Goal: Task Accomplishment & Management: Manage account settings

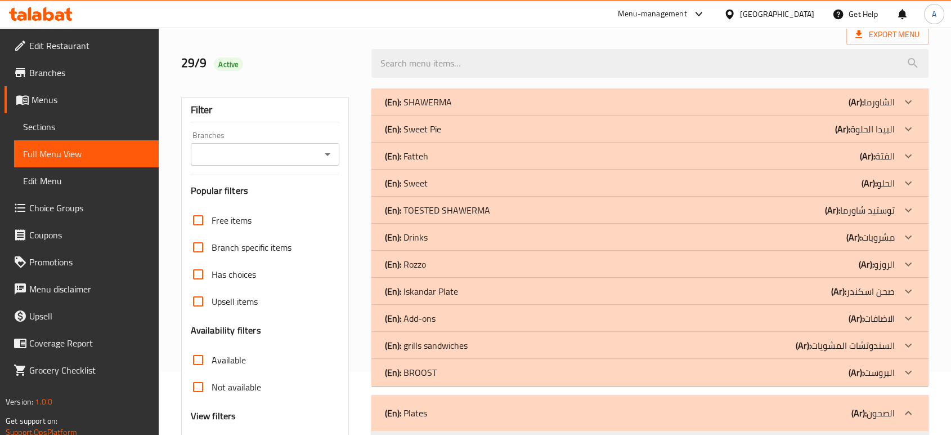
scroll to position [313, 0]
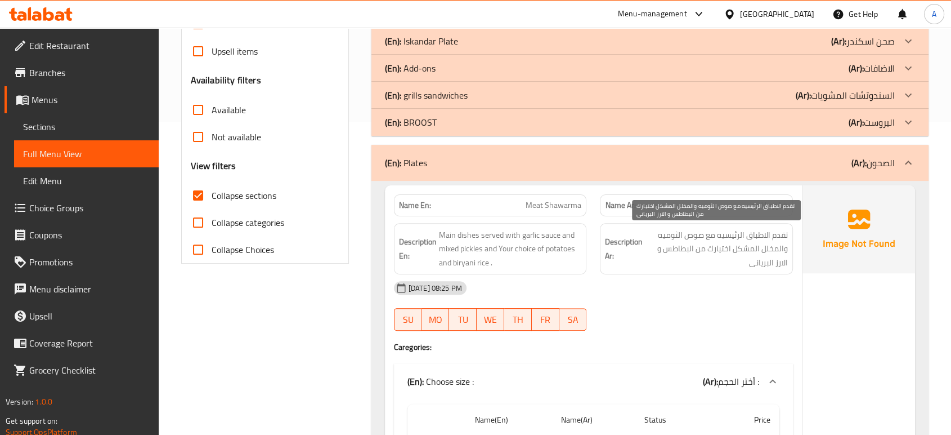
click at [777, 247] on span "تقدم الاطباق الرئيسيه مع صوص الثوميه والمخلل المشكل اختيارك من البطاطس و الارز …" at bounding box center [716, 249] width 143 height 42
copy div "تقدم الاطباق الرئيسيه مع صوص الثوميه والمخلل المشكل اختيارك من البطاطس و الارز …"
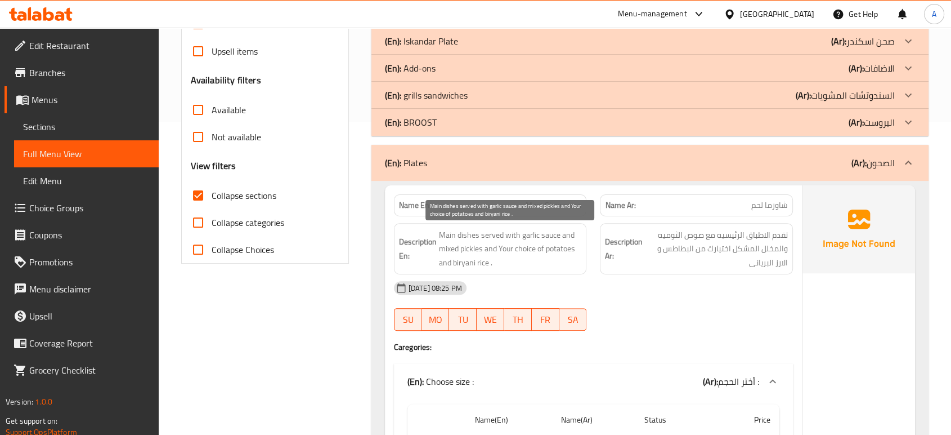
click at [480, 248] on span "Main dishes served with garlic sauce and mixed pickles and Your choice of potat…" at bounding box center [510, 249] width 143 height 42
copy span "Main dishes served with garlic sauce and mixed pickles and Your choice of potat…"
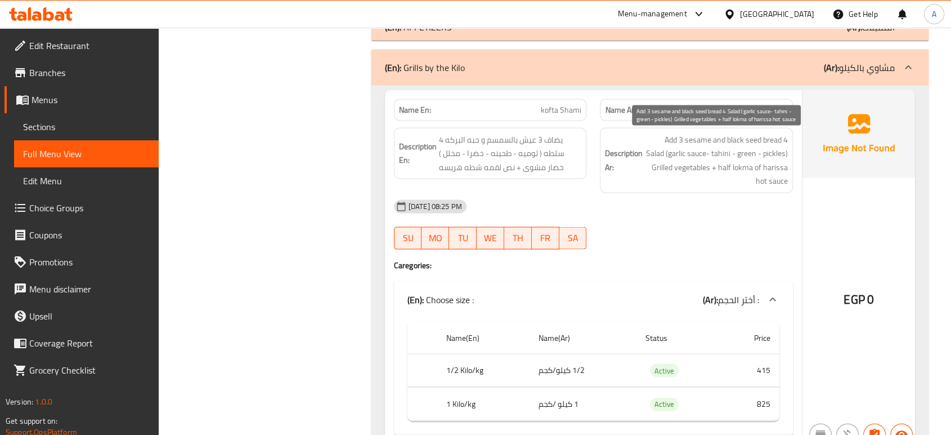
scroll to position [6630, 0]
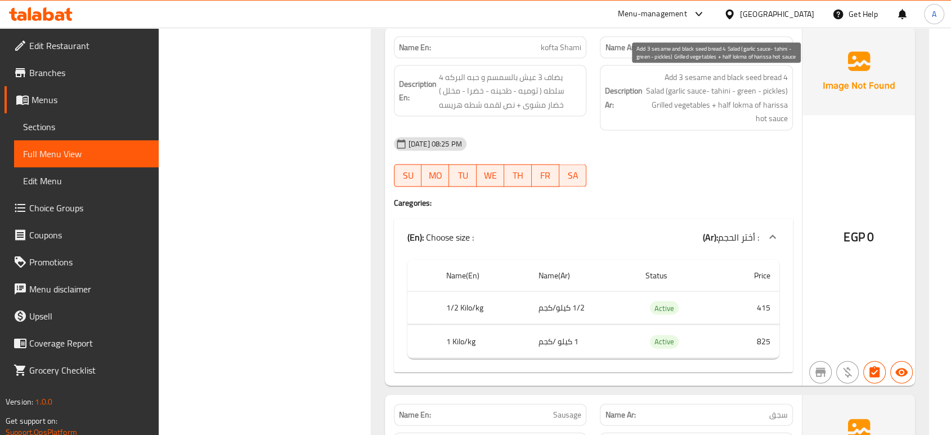
click at [747, 98] on span "Add 3 sesame and black seed bread 4 Salad (garlic sauce- tahini - green - pickl…" at bounding box center [716, 97] width 143 height 55
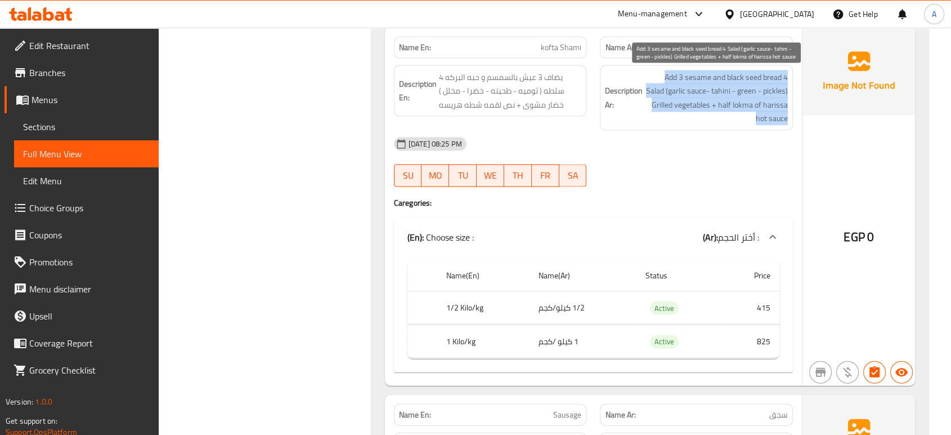
click at [747, 98] on span "Add 3 sesame and black seed bread 4 Salad (garlic sauce- tahini - green - pickl…" at bounding box center [716, 97] width 143 height 55
copy div "Add 3 sesame and black seed bread 4 Salad (garlic sauce- tahini - green - pickl…"
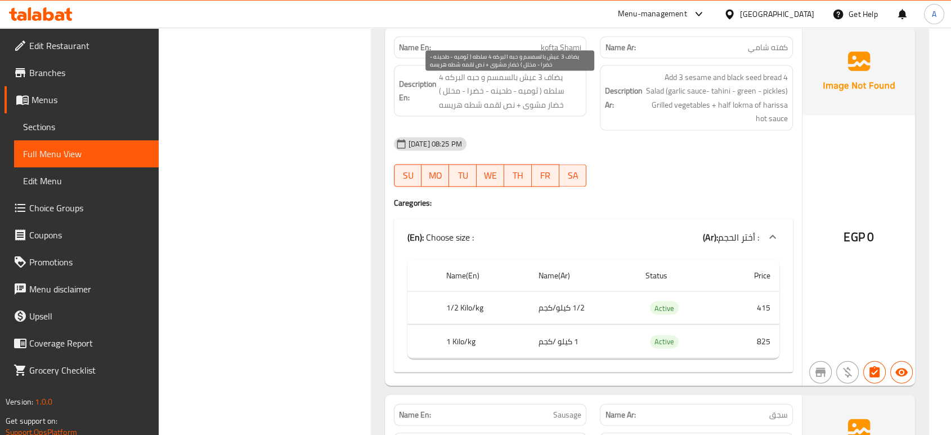
click at [535, 102] on span "يضاف 3 عيش بالسمسم و حبه البركه 4 سلطه ( ثوميه - طحينه - خضرا - مخلل ) خضار مشو…" at bounding box center [510, 91] width 143 height 42
drag, startPoint x: 473, startPoint y: 87, endPoint x: 445, endPoint y: 87, distance: 27.6
click at [445, 87] on span "يضاف 3 عيش بالسمسم و حبه البركه 4 سلطه ( ثوميه - طحينه - خضرا - مخلل ) خضار مشو…" at bounding box center [510, 91] width 143 height 42
copy span "حبه البركه"
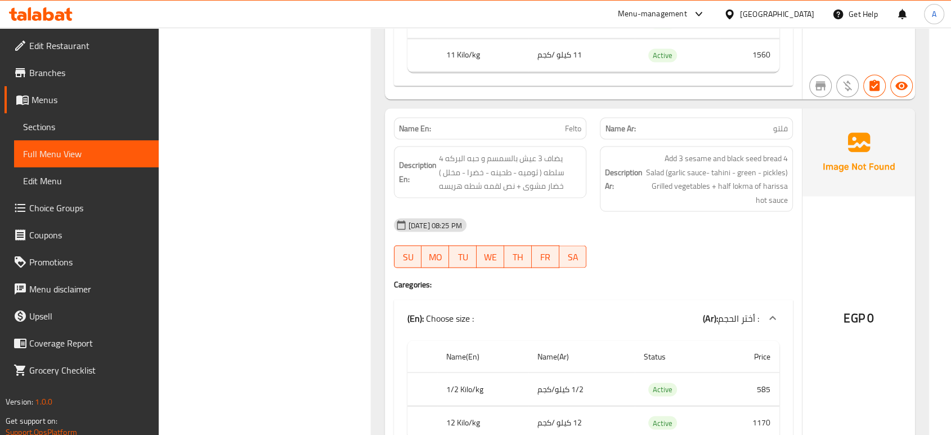
scroll to position [10633, 0]
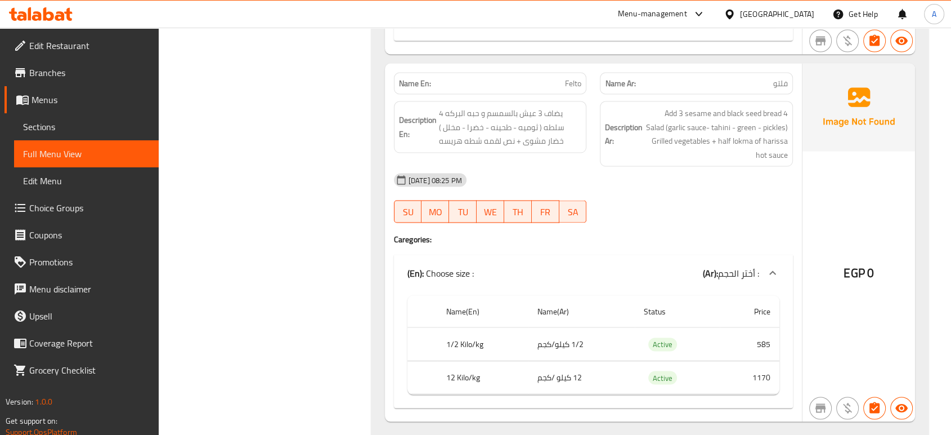
click at [784, 89] on span "فلتو" at bounding box center [780, 83] width 15 height 12
copy span "فلتو"
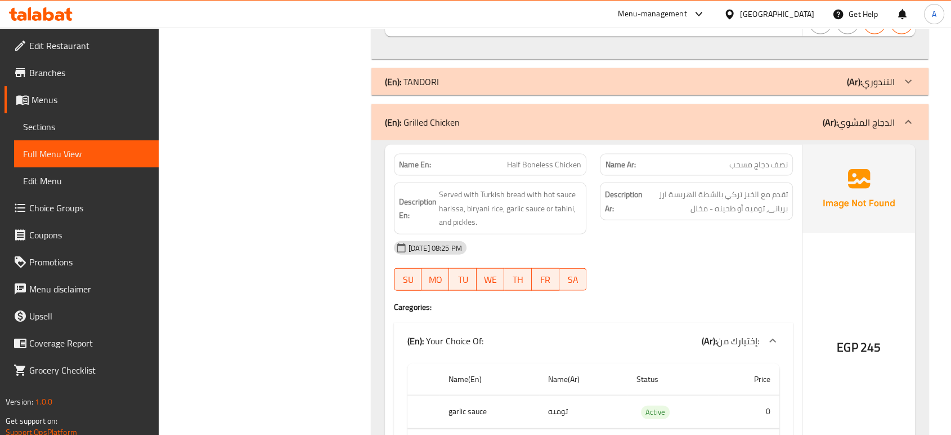
scroll to position [11070, 0]
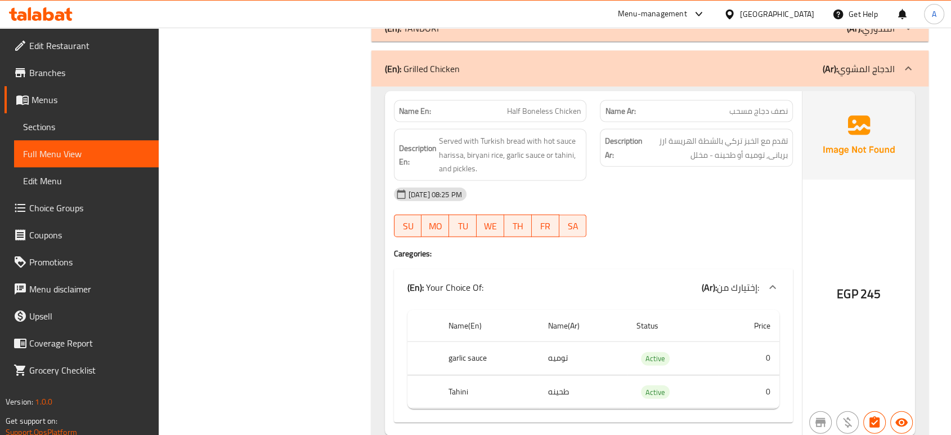
click at [563, 117] on span "Half Boneless Chicken" at bounding box center [544, 111] width 74 height 12
click at [553, 117] on span "Half Boneless Chicken" at bounding box center [544, 111] width 74 height 12
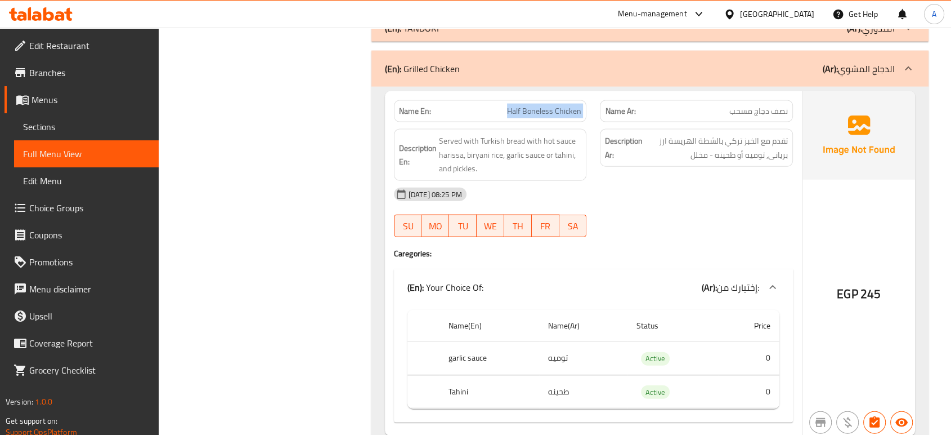
click at [553, 117] on span "Half Boneless Chicken" at bounding box center [544, 111] width 74 height 12
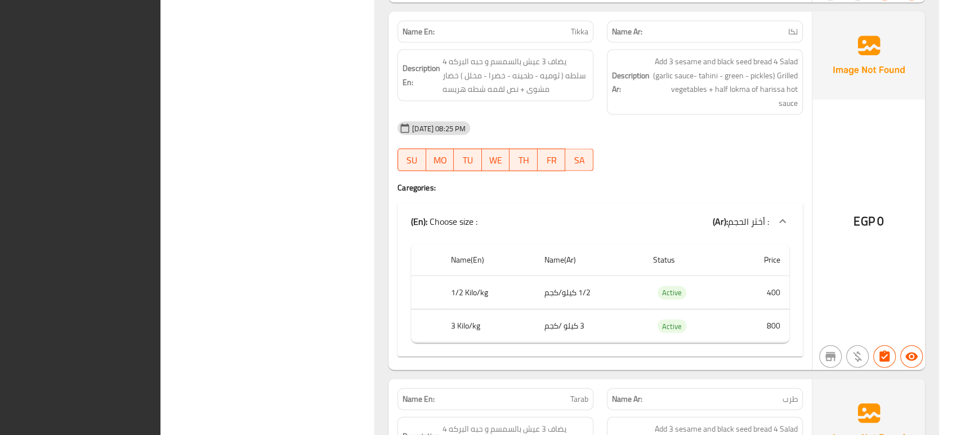
scroll to position [7700, 0]
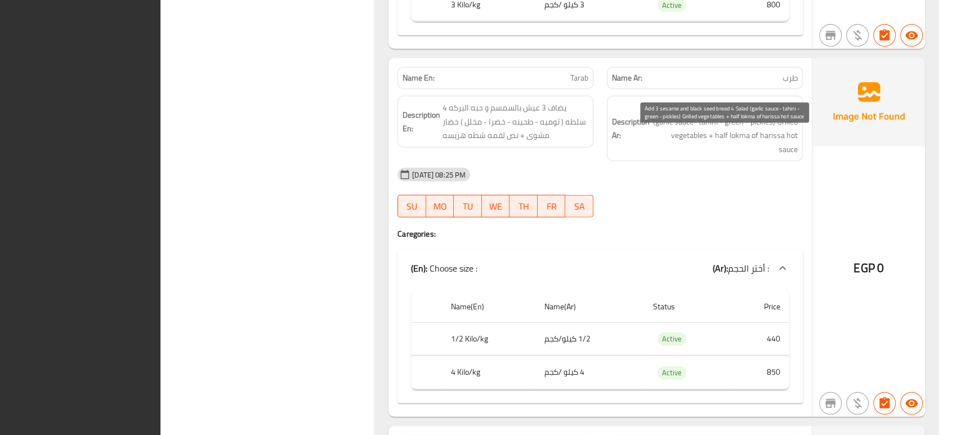
drag, startPoint x: 681, startPoint y: 143, endPoint x: 686, endPoint y: 150, distance: 8.6
click at [681, 143] on span "Add 3 sesame and black seed bread 4 Salad (garlic sauce- tahini - green - pickl…" at bounding box center [725, 128] width 146 height 55
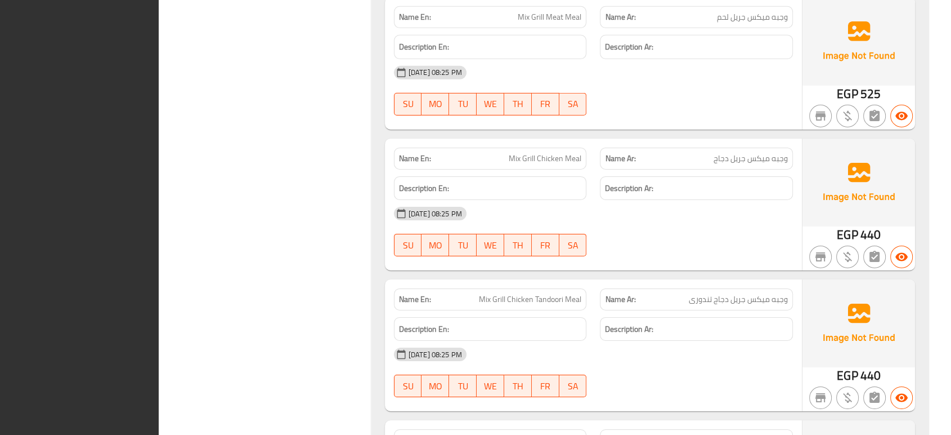
scroll to position [12367, 0]
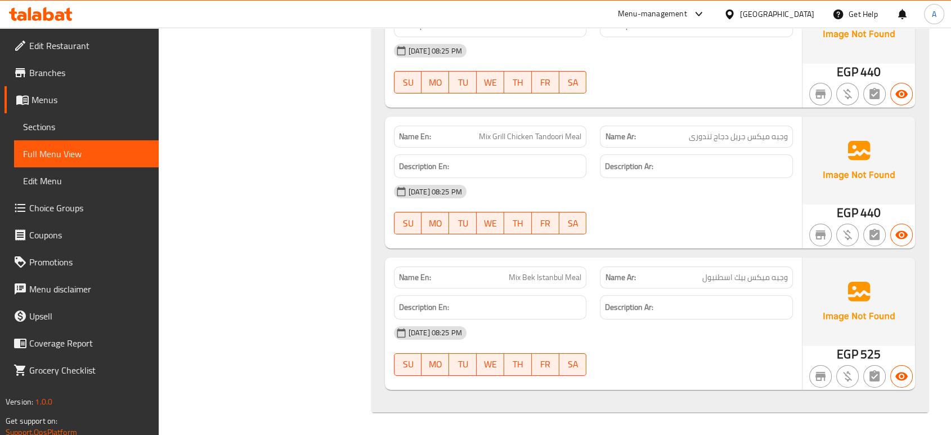
click at [807, 15] on div "Egypt" at bounding box center [777, 14] width 74 height 12
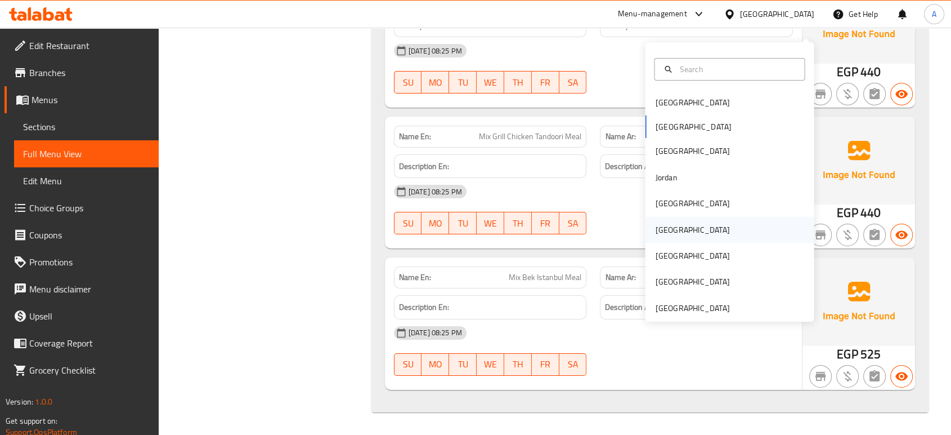
click at [673, 217] on div "[GEOGRAPHIC_DATA]" at bounding box center [692, 230] width 92 height 26
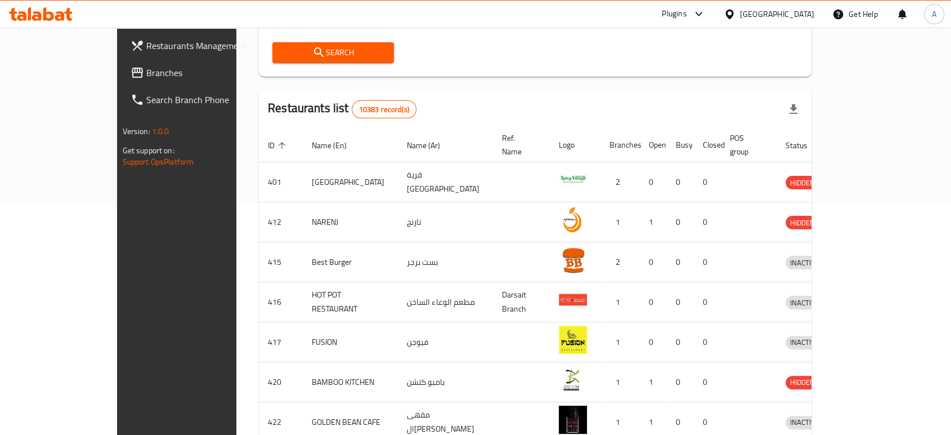
scroll to position [212, 0]
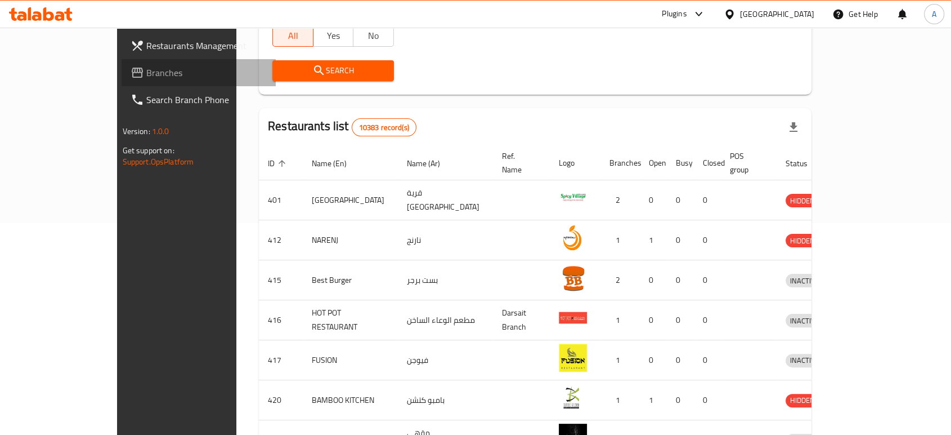
click at [122, 64] on link "Branches" at bounding box center [199, 72] width 154 height 27
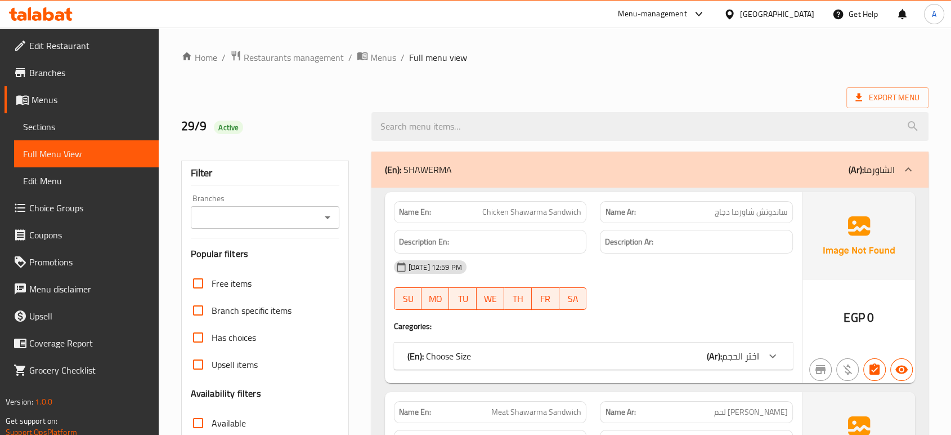
click at [97, 128] on span "Sections" at bounding box center [86, 127] width 127 height 14
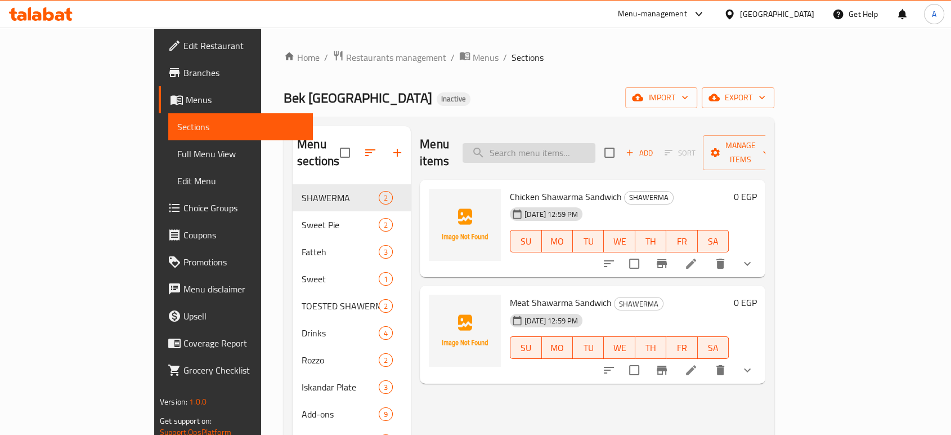
click at [554, 143] on input "search" at bounding box center [529, 153] width 133 height 20
paste input "Filetto"
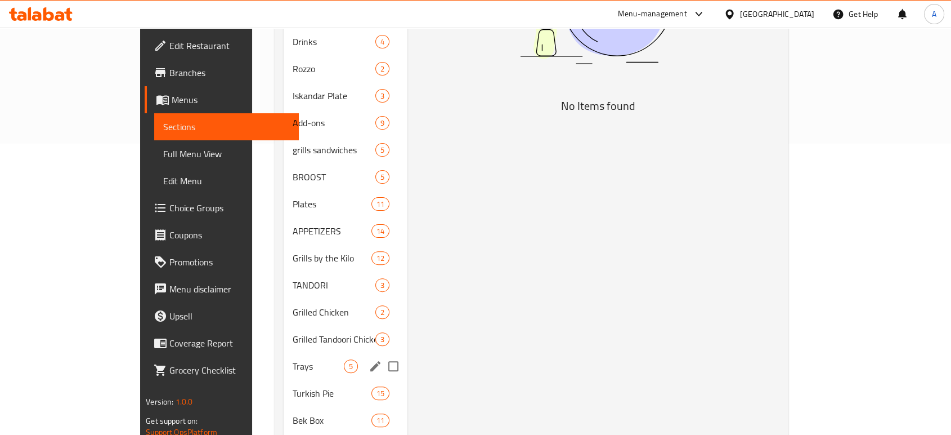
scroll to position [312, 0]
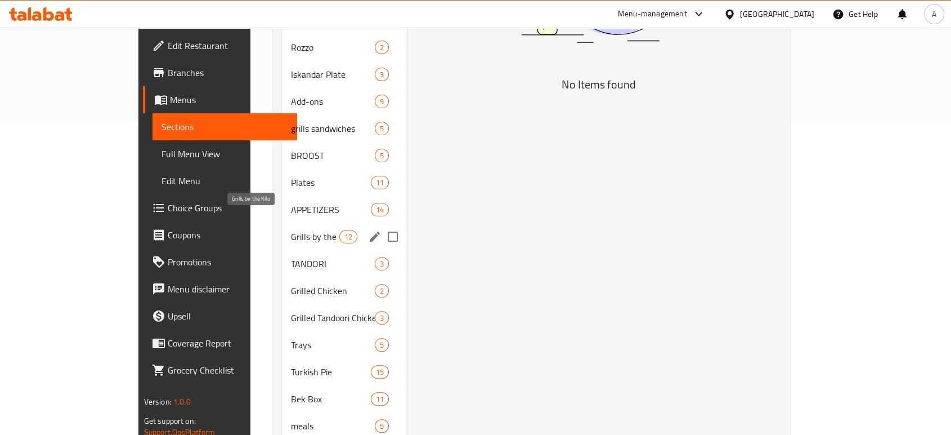
click at [291, 230] on span "Grills by the Kilo" at bounding box center [315, 237] width 48 height 14
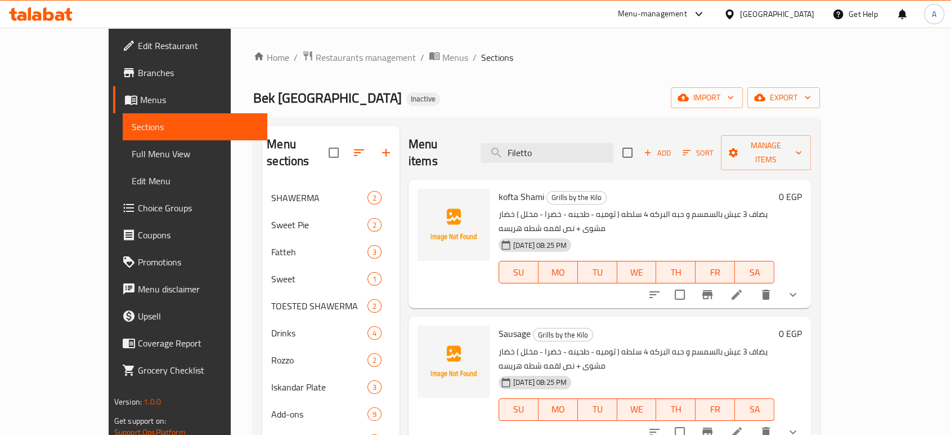
click at [567, 155] on div "Menu items Filetto Add Sort Manage items" at bounding box center [610, 152] width 402 height 53
click at [591, 143] on input "Filetto" at bounding box center [547, 153] width 133 height 20
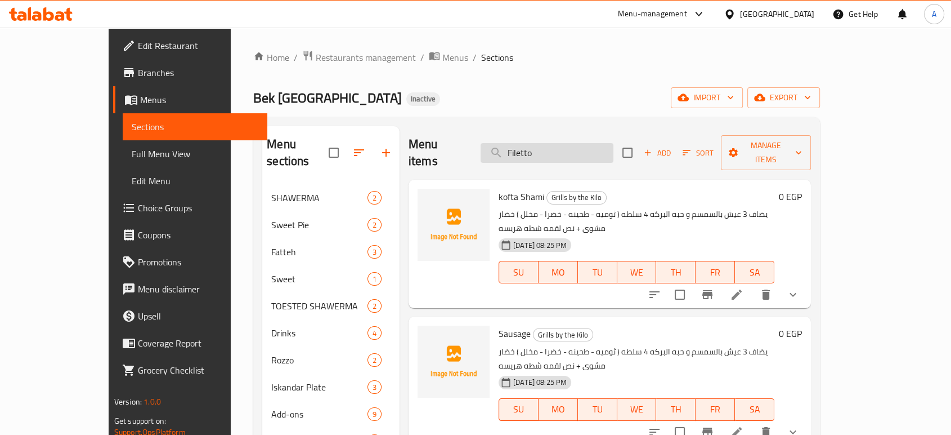
click at [591, 143] on input "Filetto" at bounding box center [547, 153] width 133 height 20
paste input "Half Boneless Chicken"
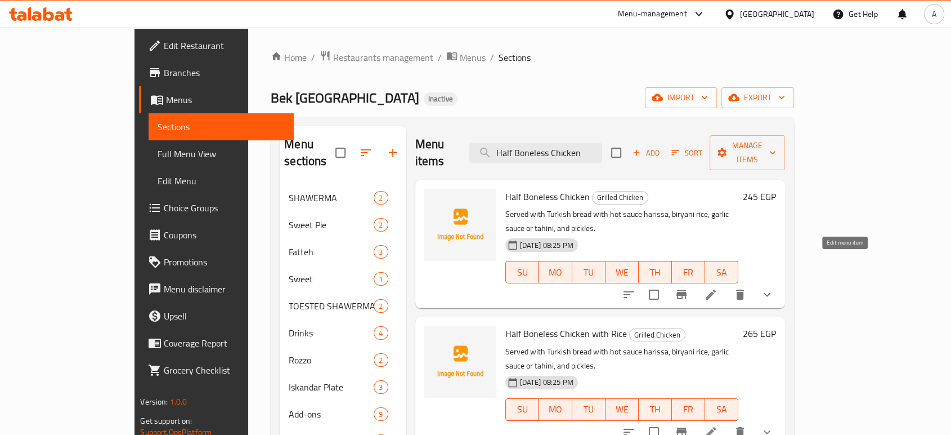
type input "Half Boneless Chicken"
click at [718, 288] on icon at bounding box center [711, 295] width 14 height 14
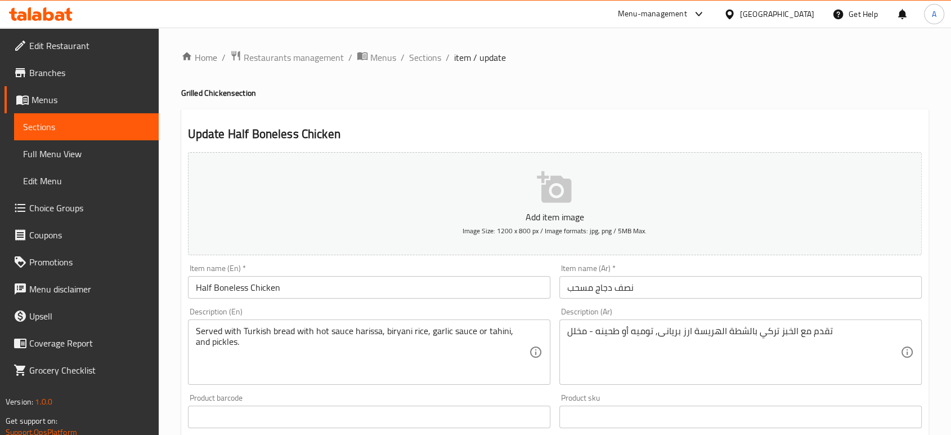
click at [445, 339] on div "Home / Restaurants management / Menus / Sections / item / update Grilled Chicke…" at bounding box center [555, 420] width 748 height 741
click at [445, 339] on textarea "Served with Turkish bread with hot sauce harissa, biryani rice, garlic sauce or…" at bounding box center [362, 351] width 333 height 53
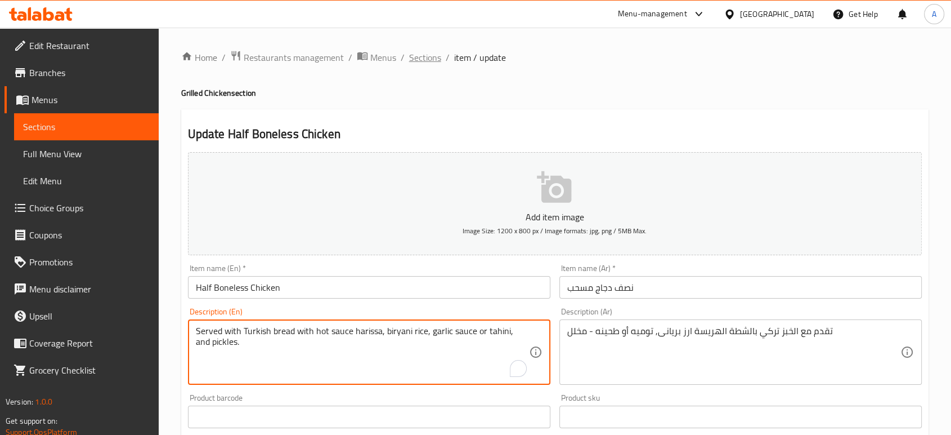
click at [415, 62] on span "Sections" at bounding box center [425, 58] width 32 height 14
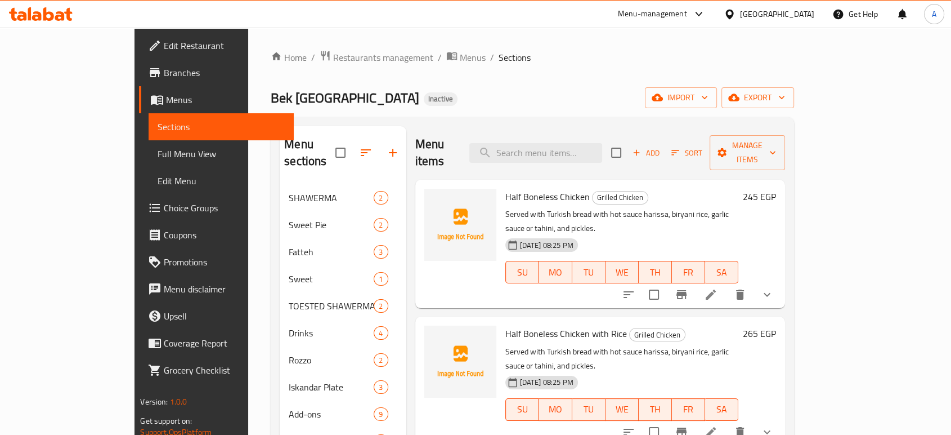
click at [600, 189] on h6 "Half Boneless Chicken Grilled Chicken" at bounding box center [621, 197] width 233 height 16
click at [601, 189] on h6 "Half Boneless Chicken Grilled Chicken" at bounding box center [621, 197] width 233 height 16
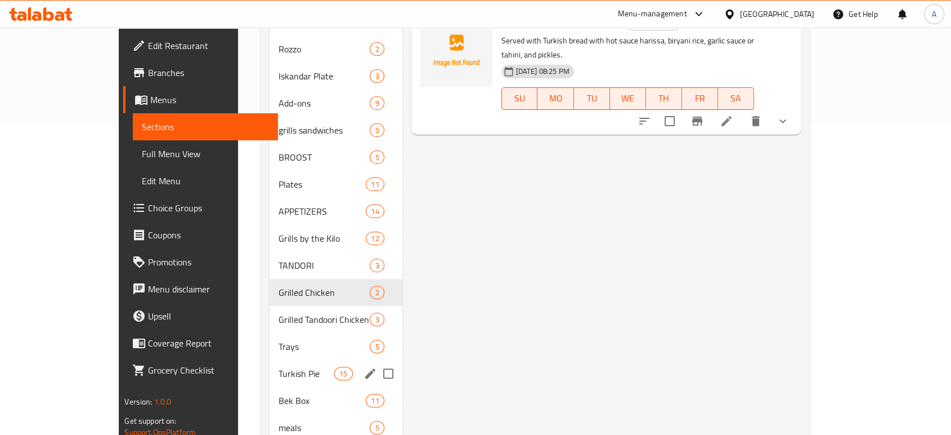
scroll to position [335, 0]
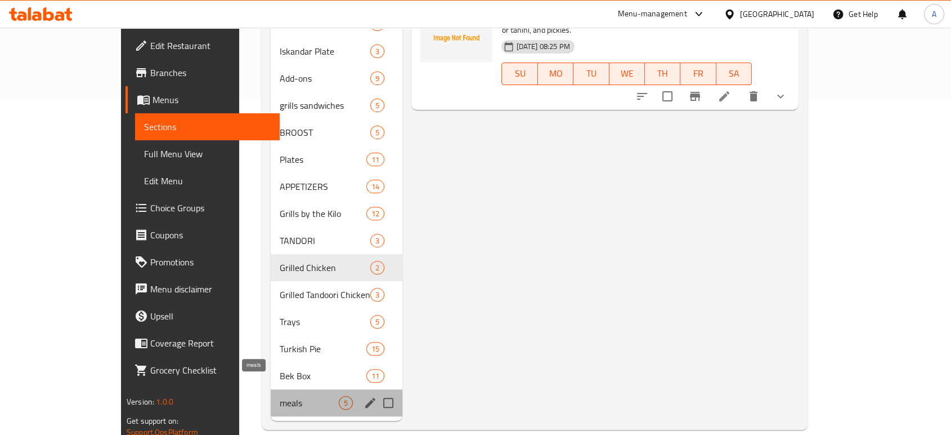
click at [283, 396] on span "meals" at bounding box center [309, 403] width 59 height 14
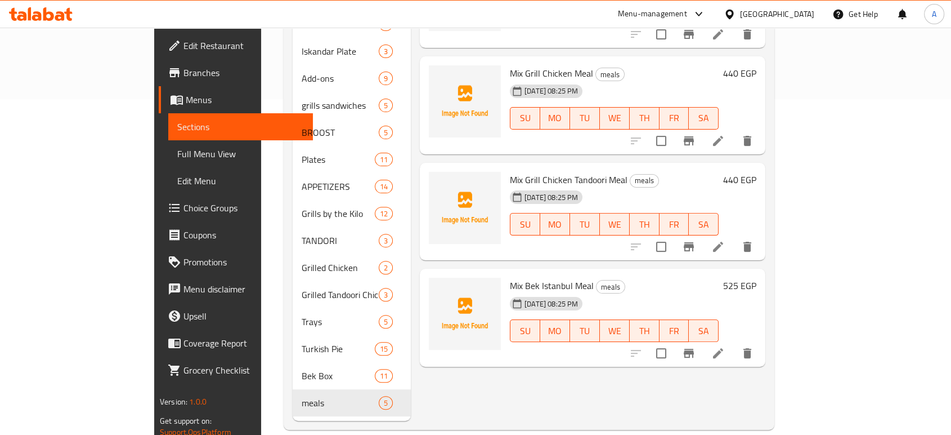
scroll to position [148, 0]
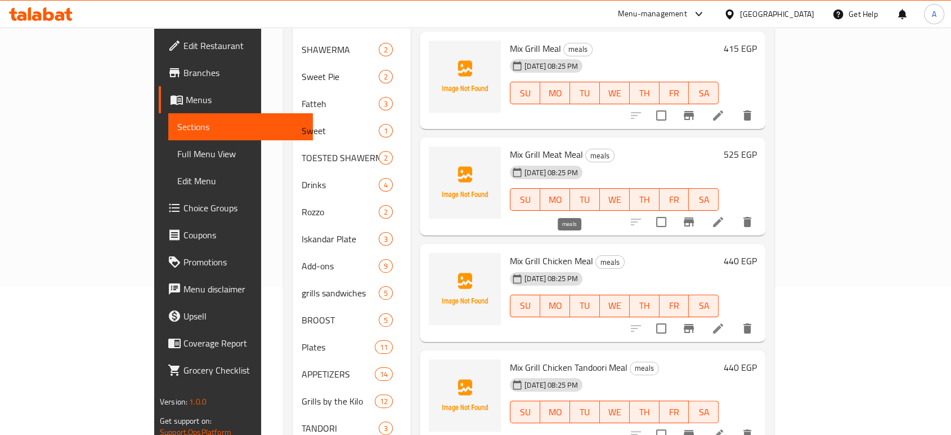
click at [596, 256] on span "meals" at bounding box center [610, 262] width 28 height 13
copy span "meals"
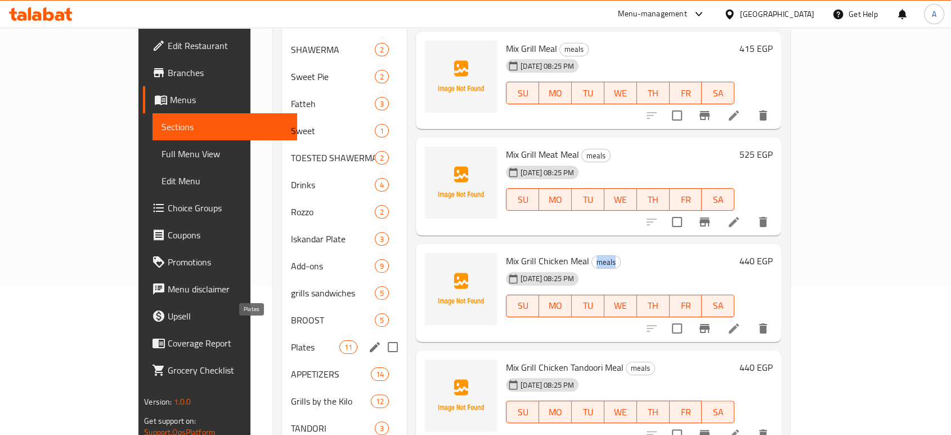
click at [291, 340] on span "Plates" at bounding box center [315, 347] width 48 height 14
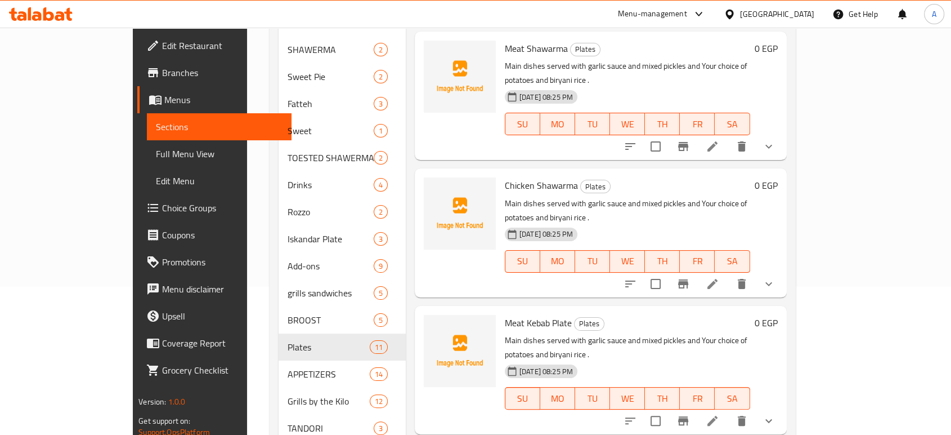
click at [554, 333] on p "Main dishes served with garlic sauce and mixed pickles and Your choice of potat…" at bounding box center [627, 347] width 245 height 28
click at [575, 317] on span "Plates" at bounding box center [589, 323] width 29 height 13
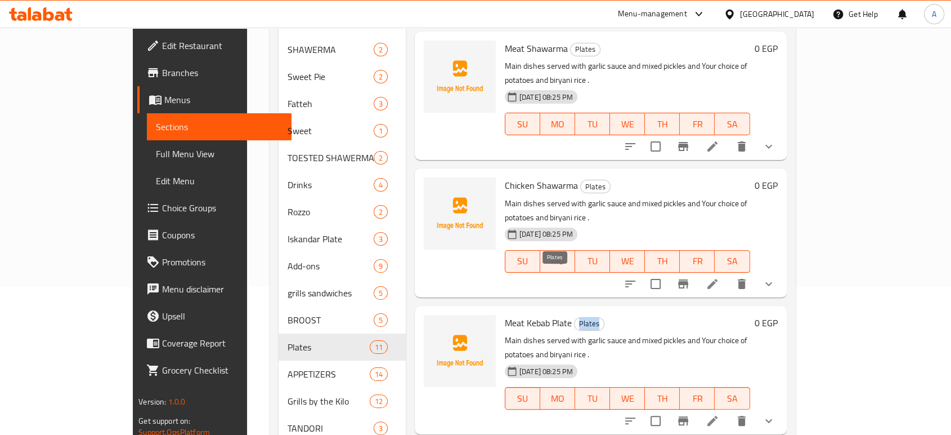
copy span "Plates"
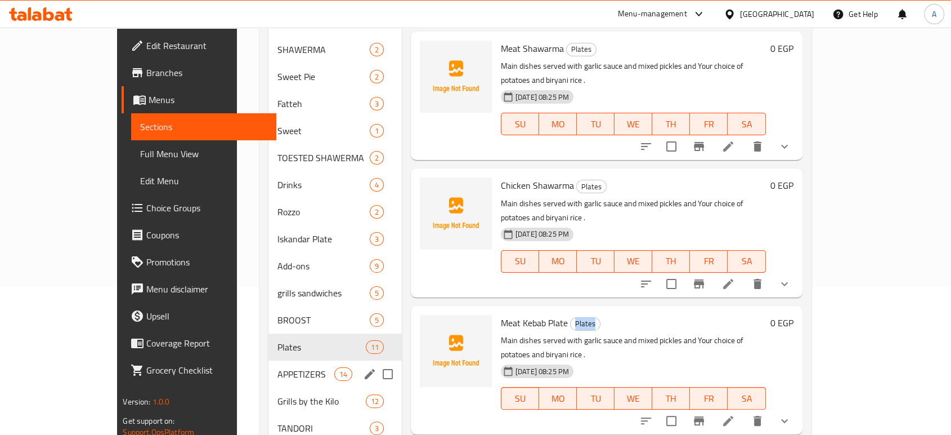
scroll to position [211, 0]
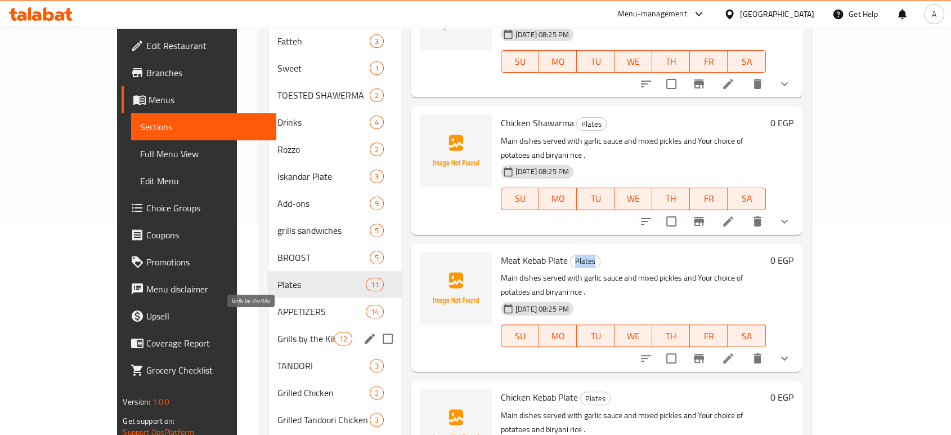
click at [278, 332] on span "Grills by the Kilo" at bounding box center [306, 339] width 57 height 14
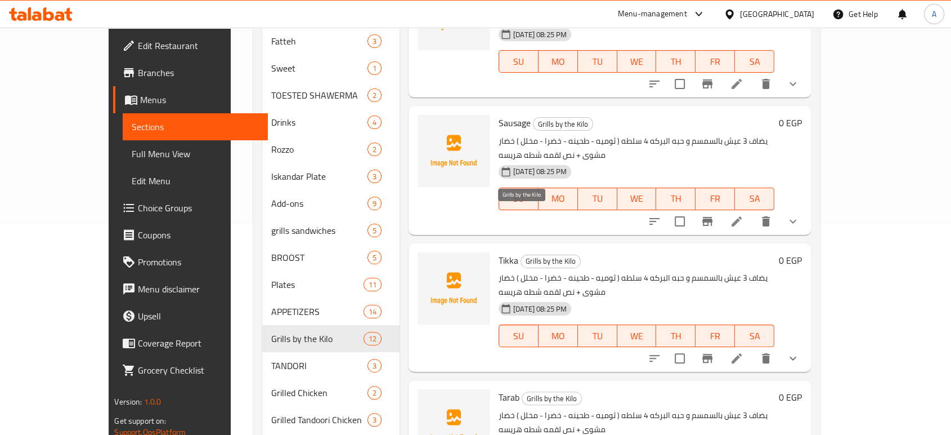
click at [542, 254] on span "Grills by the Kilo" at bounding box center [550, 260] width 59 height 13
copy span "Grills by the Kilo"
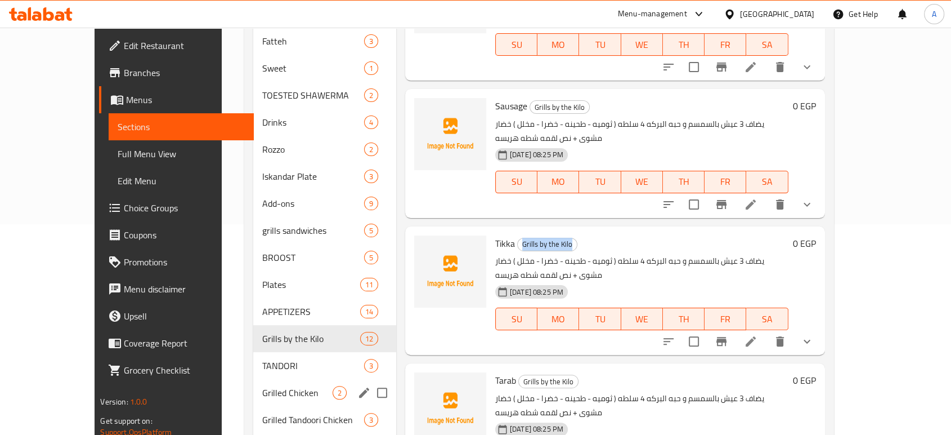
scroll to position [335, 0]
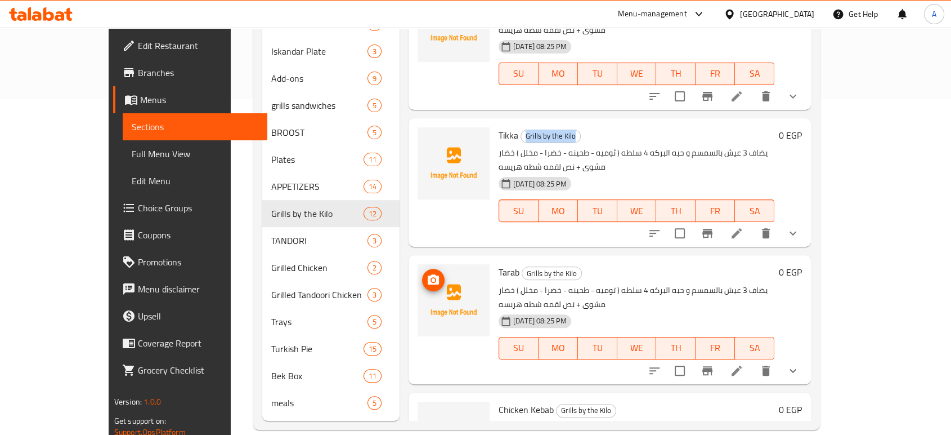
click at [457, 264] on img at bounding box center [454, 300] width 72 height 72
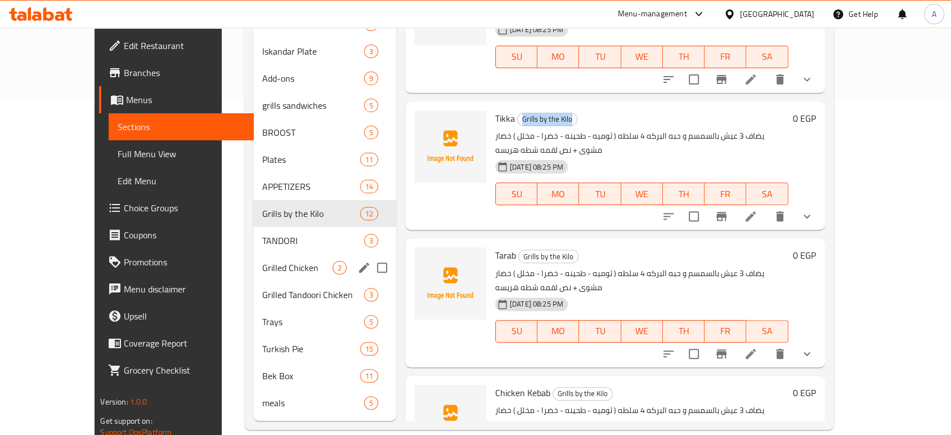
click at [261, 254] on div "Grilled Chicken 2" at bounding box center [324, 267] width 143 height 27
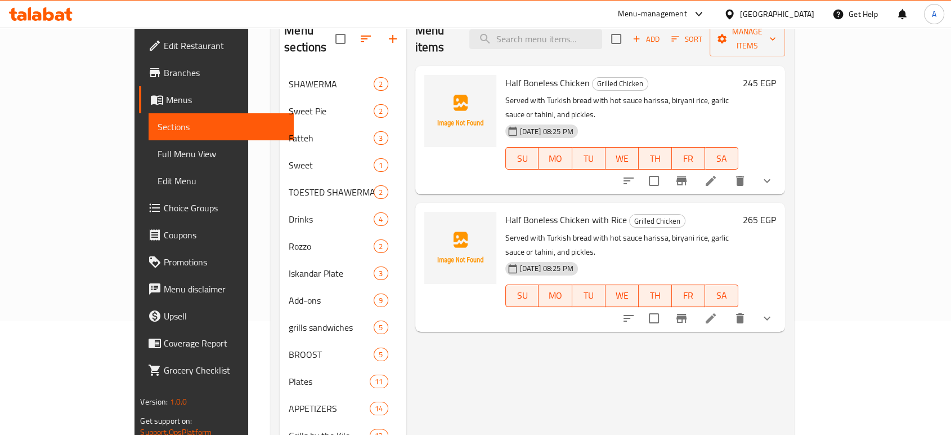
scroll to position [86, 0]
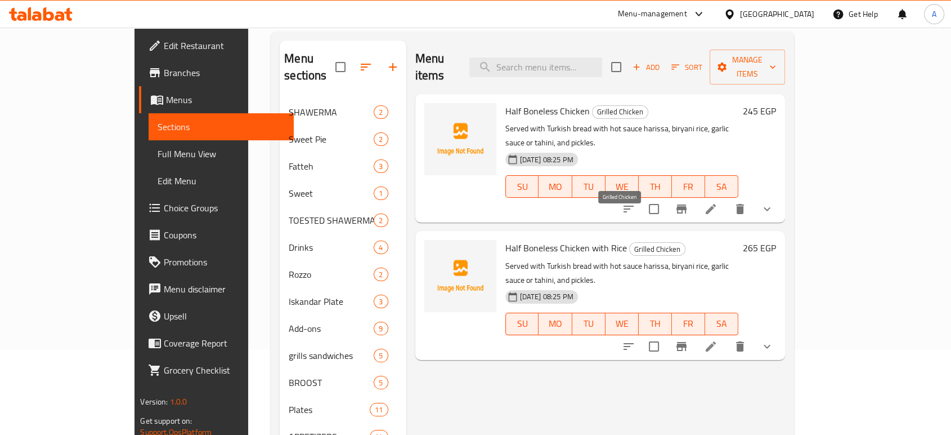
click at [630, 243] on span "Grilled Chicken" at bounding box center [657, 249] width 55 height 13
copy span "Grilled Chicken"
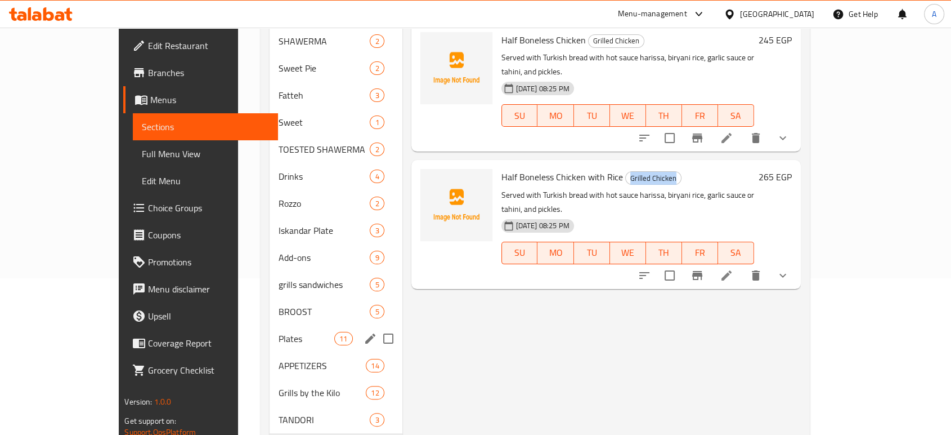
scroll to position [211, 0]
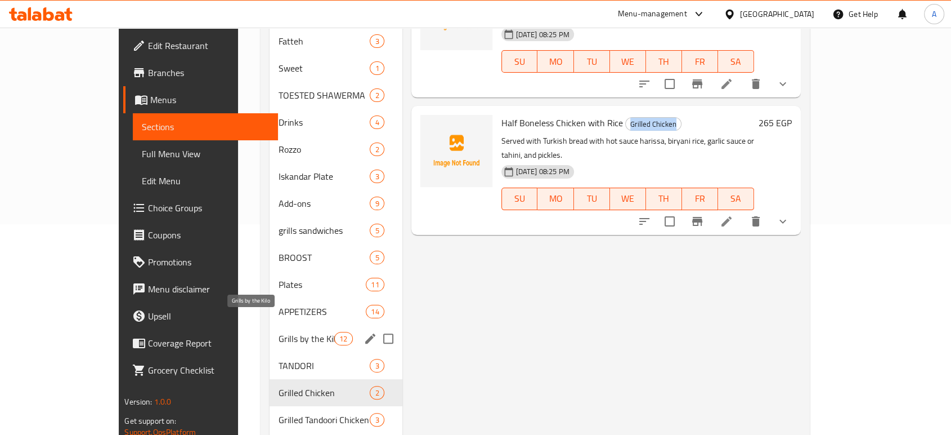
click at [279, 332] on span "Grills by the Kilo" at bounding box center [307, 339] width 56 height 14
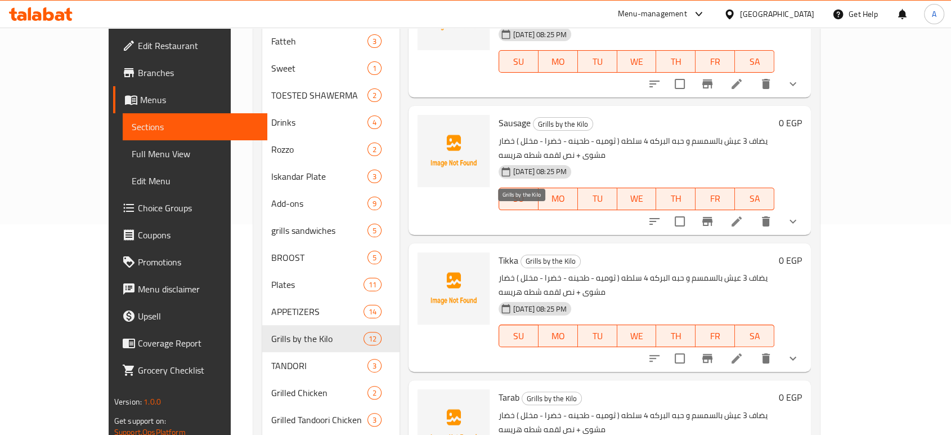
click at [533, 254] on span "Grills by the Kilo" at bounding box center [550, 260] width 59 height 13
copy span "Grills by the Kilo"
click at [800, 351] on icon "show more" at bounding box center [793, 358] width 14 height 14
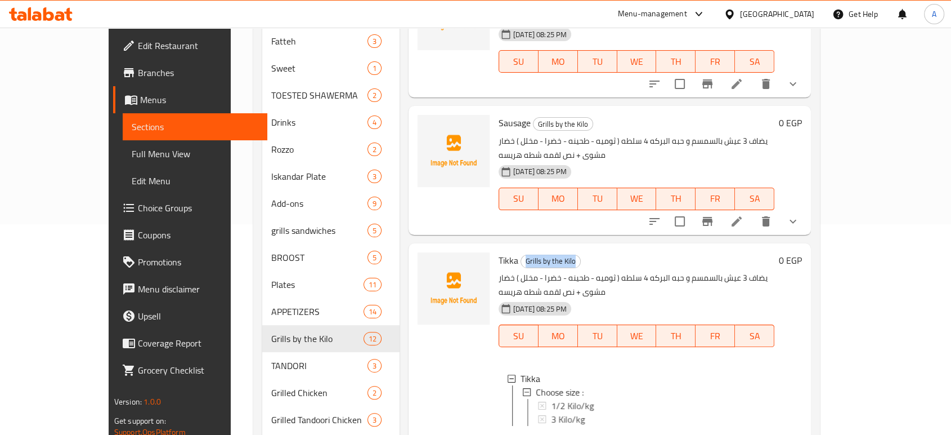
scroll to position [187, 0]
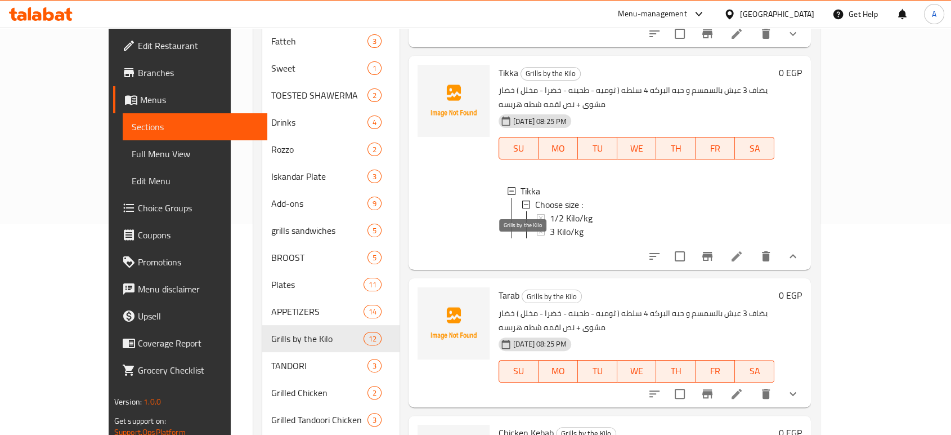
click at [523, 290] on span "Grills by the Kilo" at bounding box center [551, 296] width 59 height 13
copy span "Grills by the Kilo"
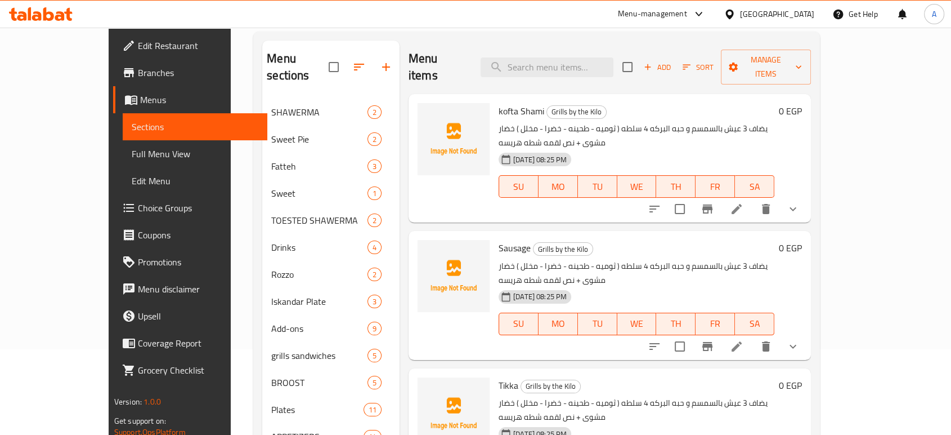
scroll to position [0, 0]
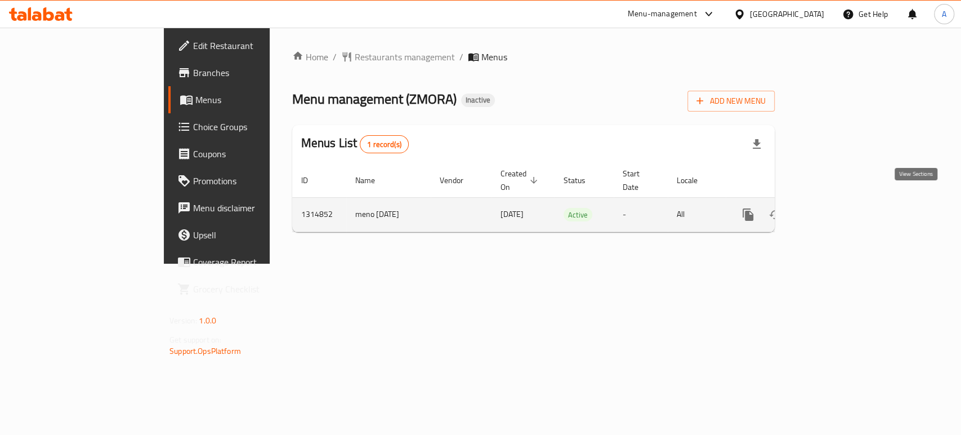
click at [836, 208] on icon "enhanced table" at bounding box center [829, 215] width 14 height 14
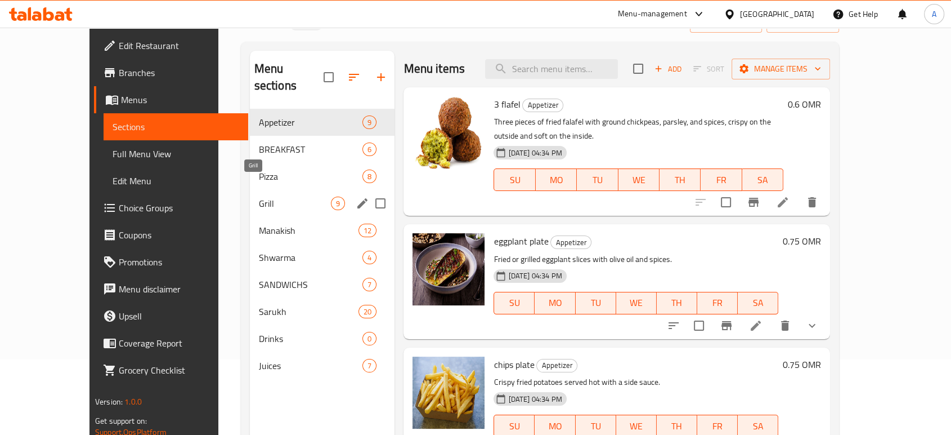
scroll to position [125, 0]
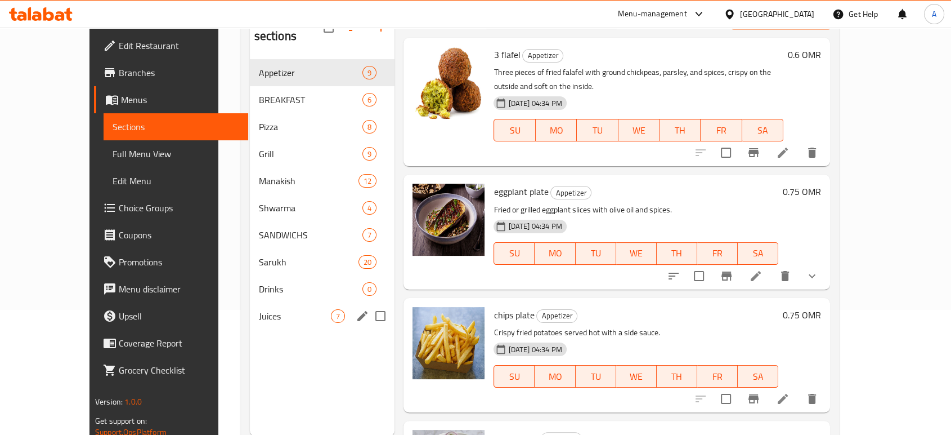
click at [250, 302] on div "Juices 7" at bounding box center [322, 315] width 145 height 27
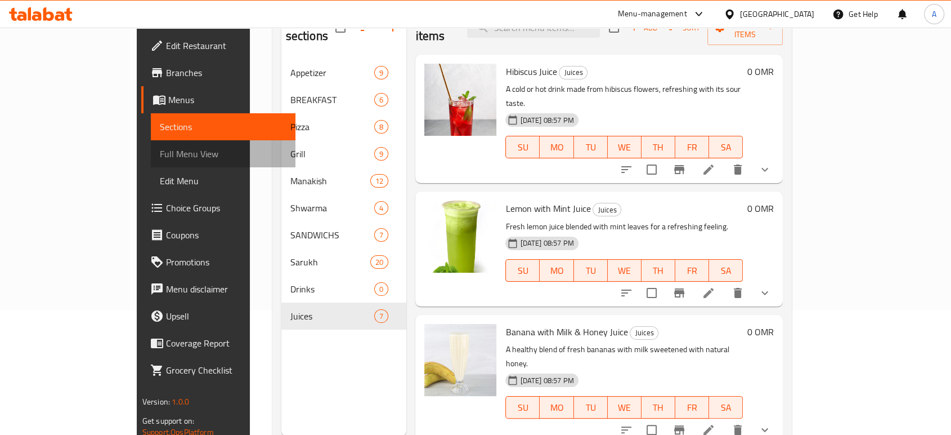
click at [160, 154] on span "Full Menu View" at bounding box center [223, 154] width 127 height 14
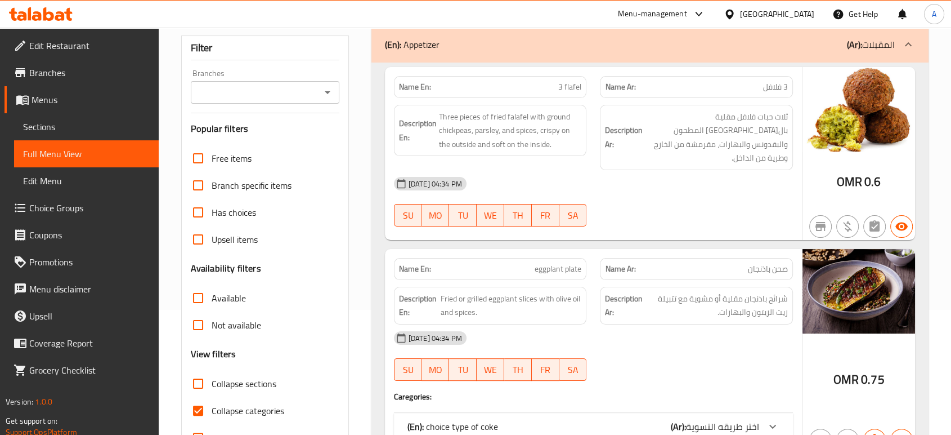
scroll to position [250, 0]
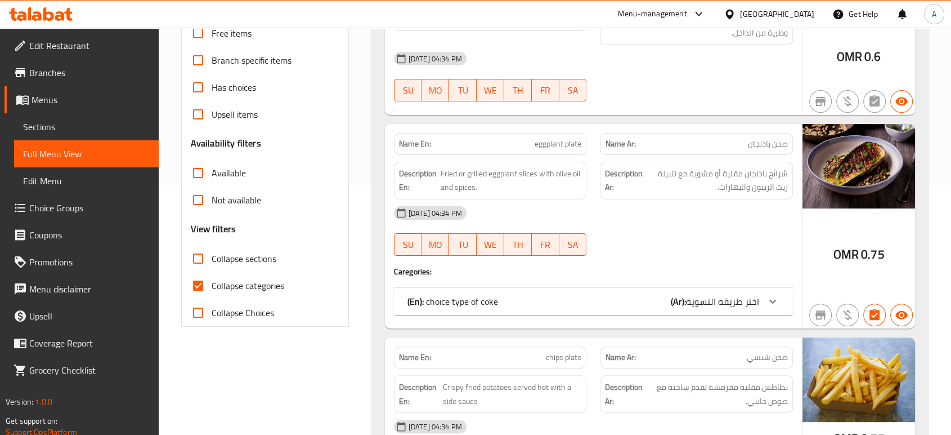
click at [231, 279] on span "Collapse categories" at bounding box center [248, 286] width 73 height 14
click at [212, 279] on input "Collapse categories" at bounding box center [198, 285] width 27 height 27
checkbox input "false"
click at [236, 252] on span "Collapse sections" at bounding box center [244, 259] width 65 height 14
click at [212, 252] on input "Collapse sections" at bounding box center [198, 258] width 27 height 27
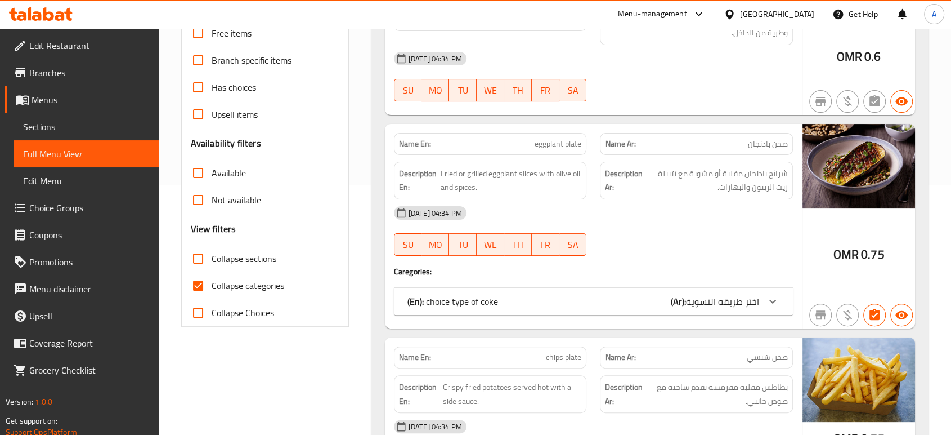
checkbox input "true"
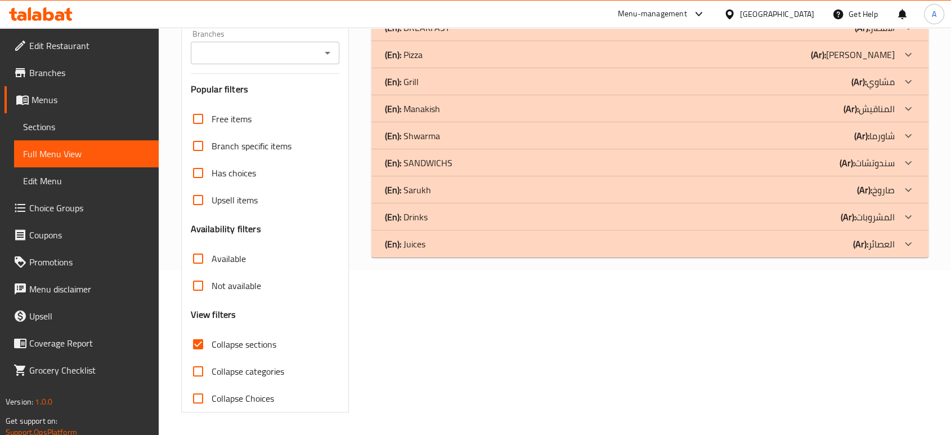
scroll to position [164, 0]
click at [523, 244] on div "(En): Juices (Ar): العصائر" at bounding box center [640, 245] width 510 height 14
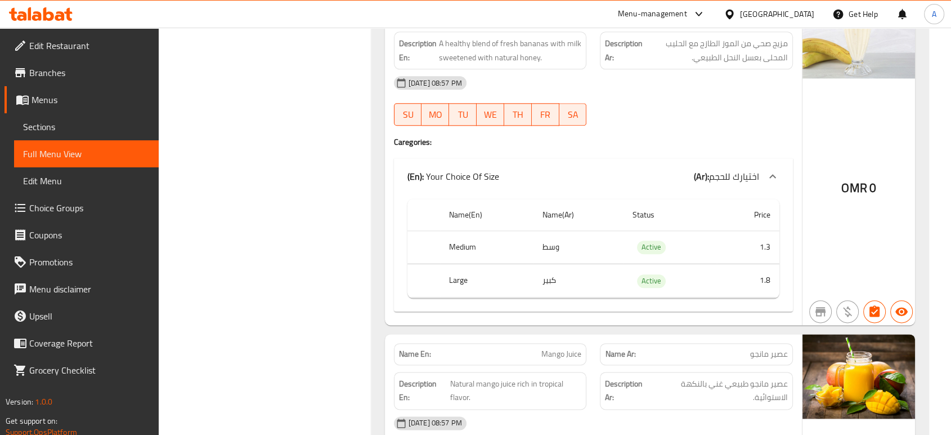
scroll to position [1227, 0]
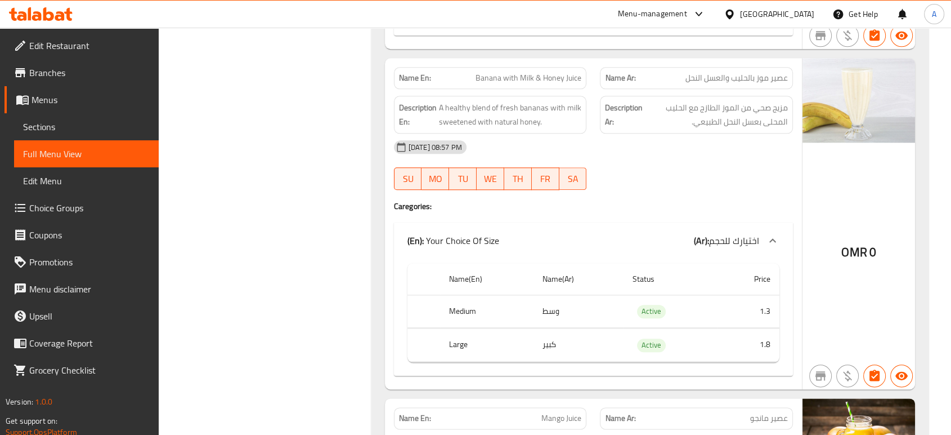
click at [561, 78] on span "Banana with Milk & Honey Juice" at bounding box center [529, 78] width 106 height 12
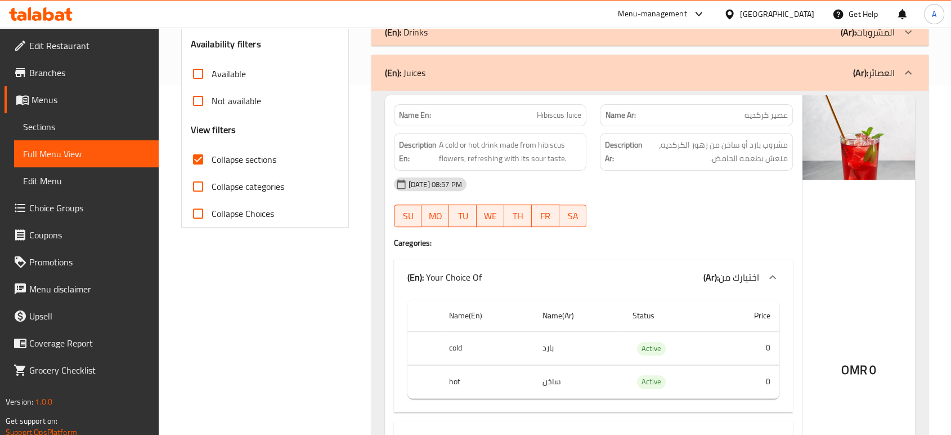
scroll to position [287, 0]
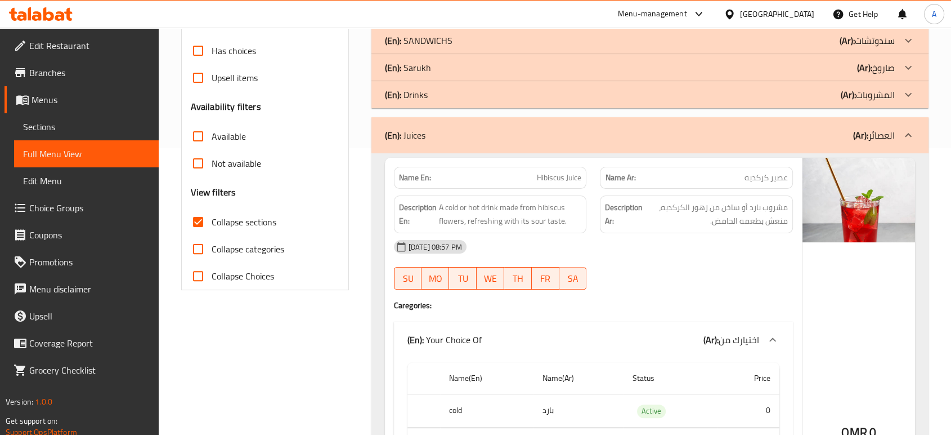
click at [766, 269] on div "[DATE] 08:57 PM SU MO TU WE TH FR SA" at bounding box center [593, 264] width 413 height 63
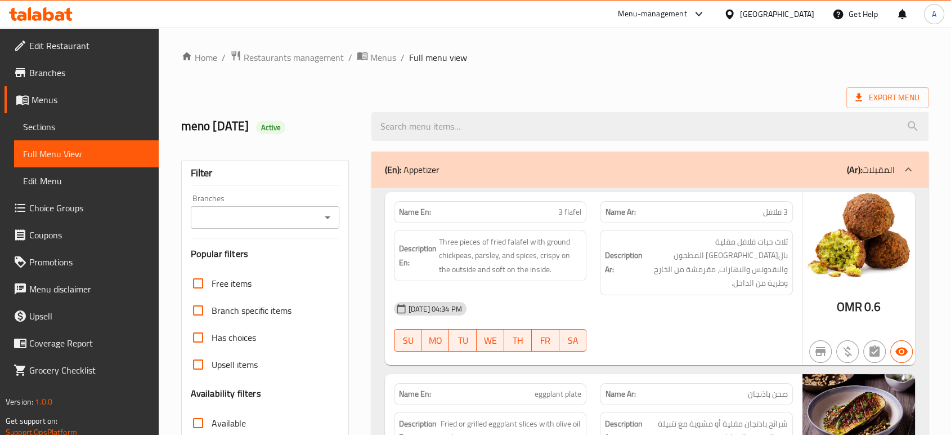
click at [66, 131] on span "Sections" at bounding box center [86, 127] width 127 height 14
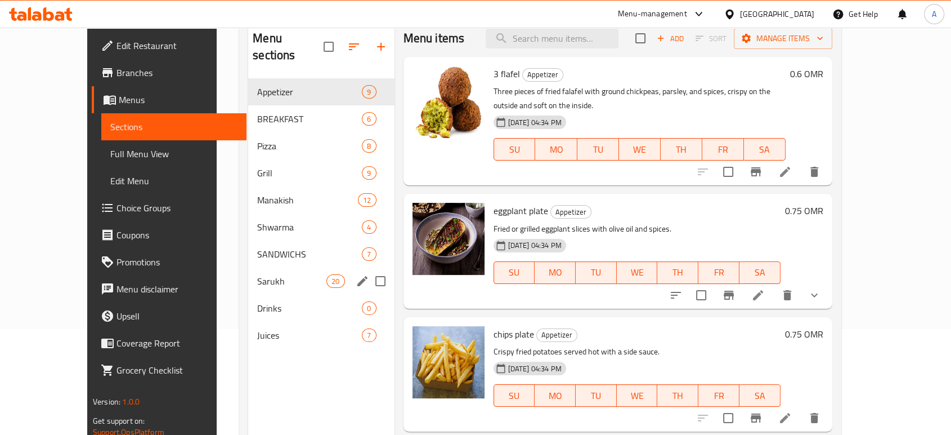
scroll to position [158, 0]
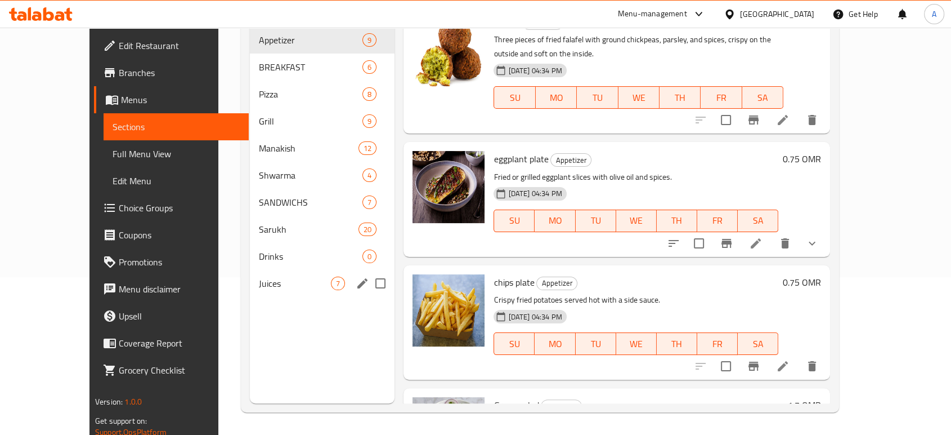
click at [250, 270] on div "Juices 7" at bounding box center [322, 283] width 145 height 27
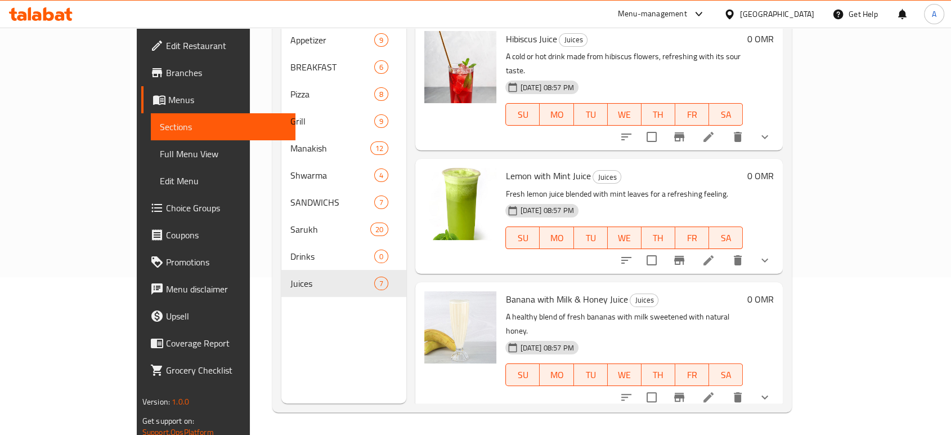
click at [778, 383] on div at bounding box center [695, 396] width 165 height 27
click at [715, 390] on icon at bounding box center [709, 397] width 14 height 14
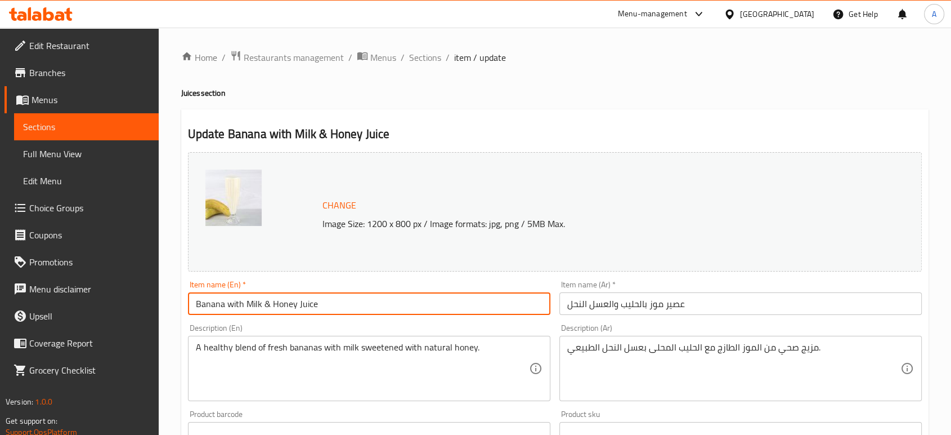
click at [297, 302] on input "Banana with Milk & Honey Juice" at bounding box center [369, 303] width 363 height 23
type input "Banana with Milk & Honey bees Juice"
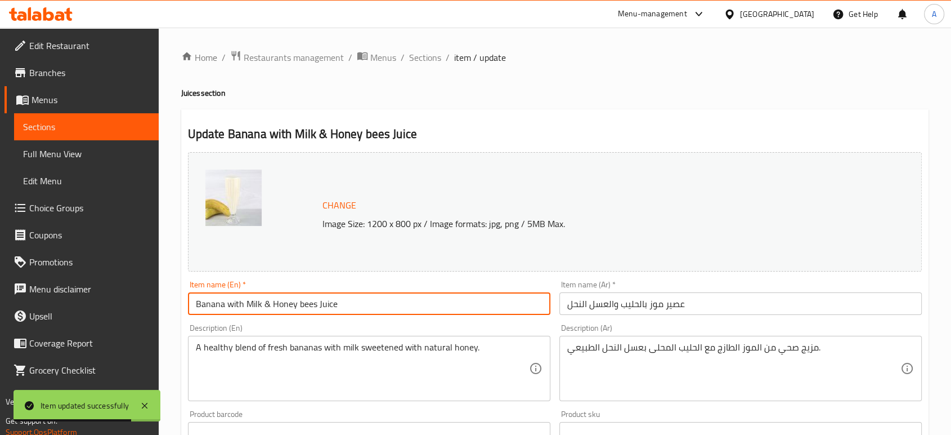
click at [305, 305] on input "Banana with Milk & Honey bees Juice" at bounding box center [369, 303] width 363 height 23
click at [305, 304] on input "Banana with Milk & Honey bees Juice" at bounding box center [369, 303] width 363 height 23
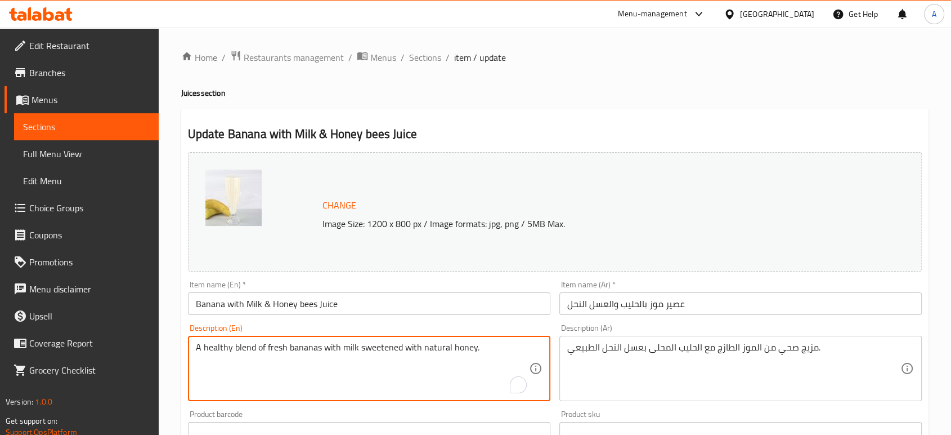
click at [489, 345] on textarea "A healthy blend of fresh bananas with milk sweetened with natural honey." at bounding box center [362, 368] width 333 height 53
paste textarea "bees"
type textarea "A healthy blend of fresh bananas with milk sweetened with natural honey bees"
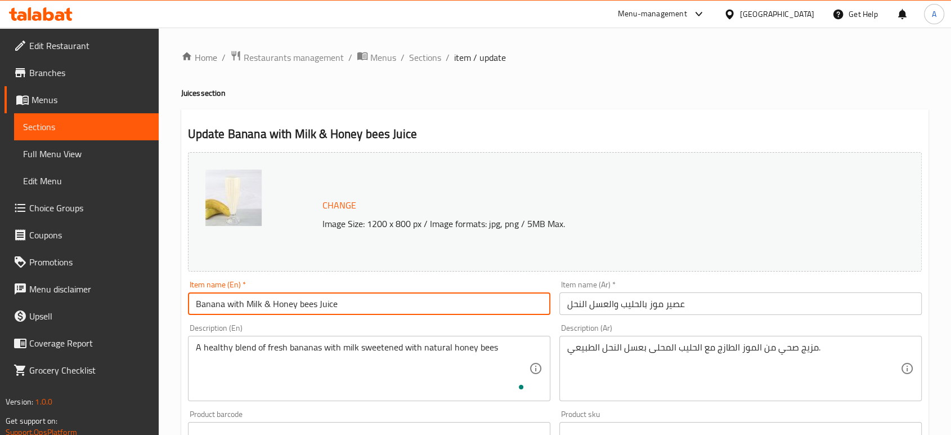
click at [390, 303] on input "Banana with Milk & Honey bees Juice" at bounding box center [369, 303] width 363 height 23
